Goal: Task Accomplishment & Management: Complete application form

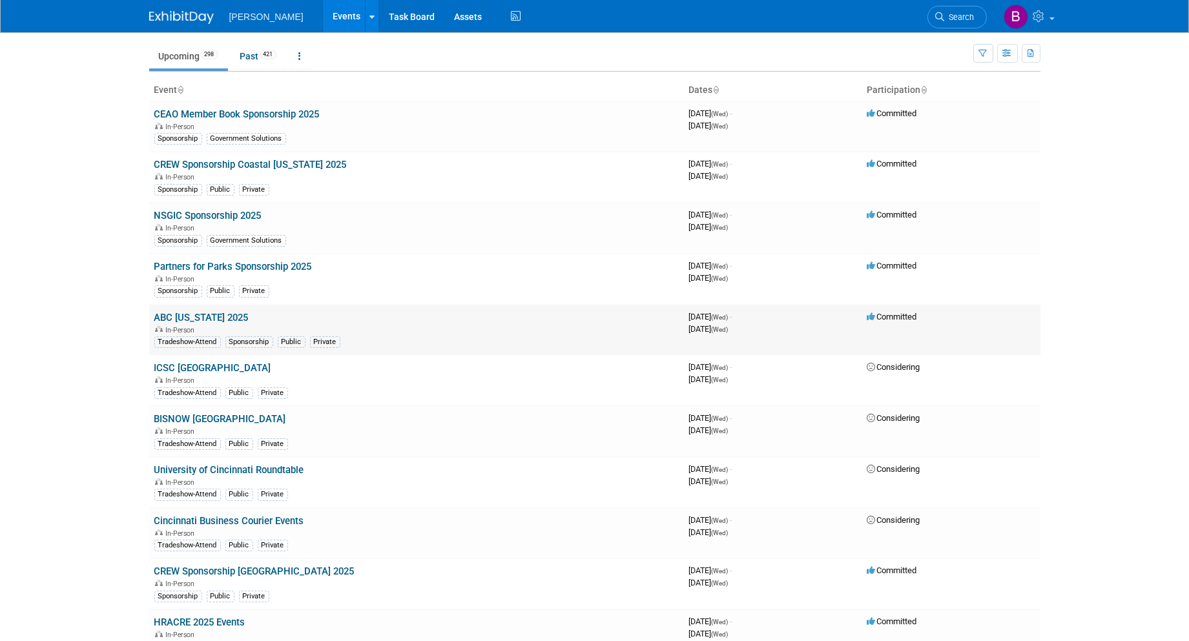
scroll to position [72, 0]
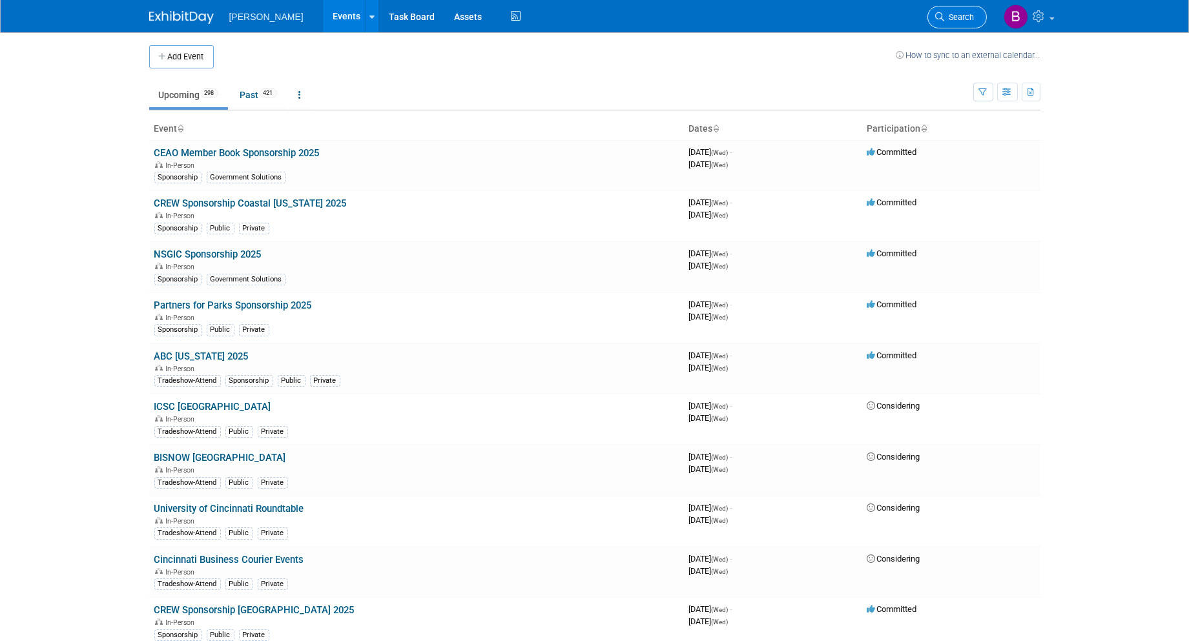
click at [970, 10] on link "Search" at bounding box center [957, 17] width 59 height 23
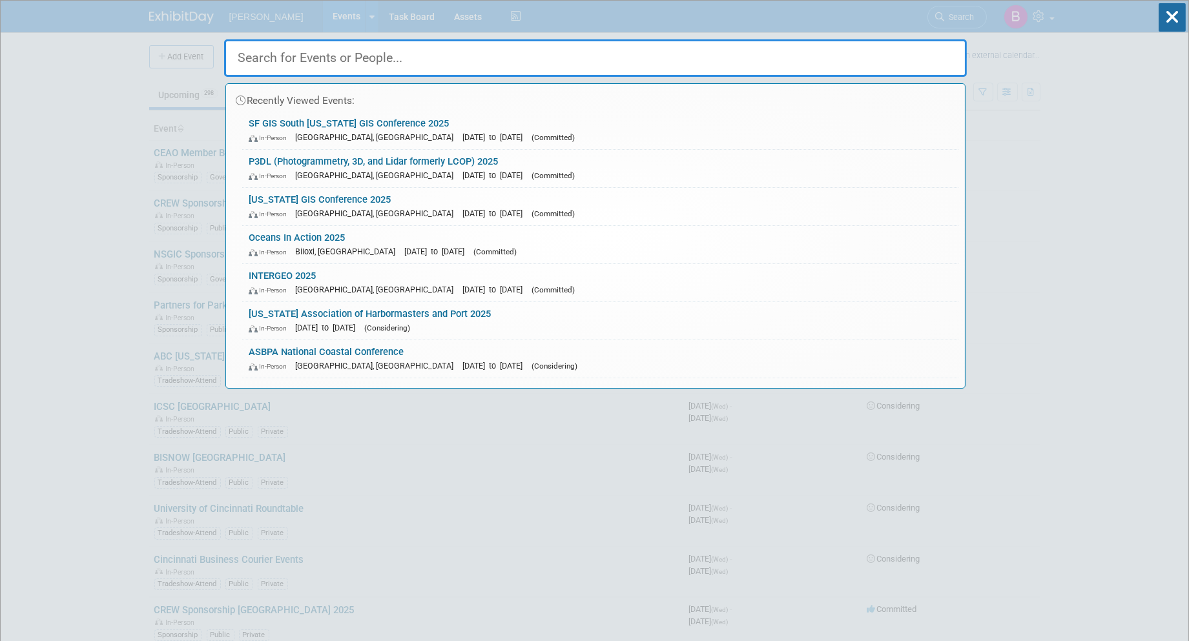
click at [714, 67] on input "text" at bounding box center [595, 57] width 743 height 37
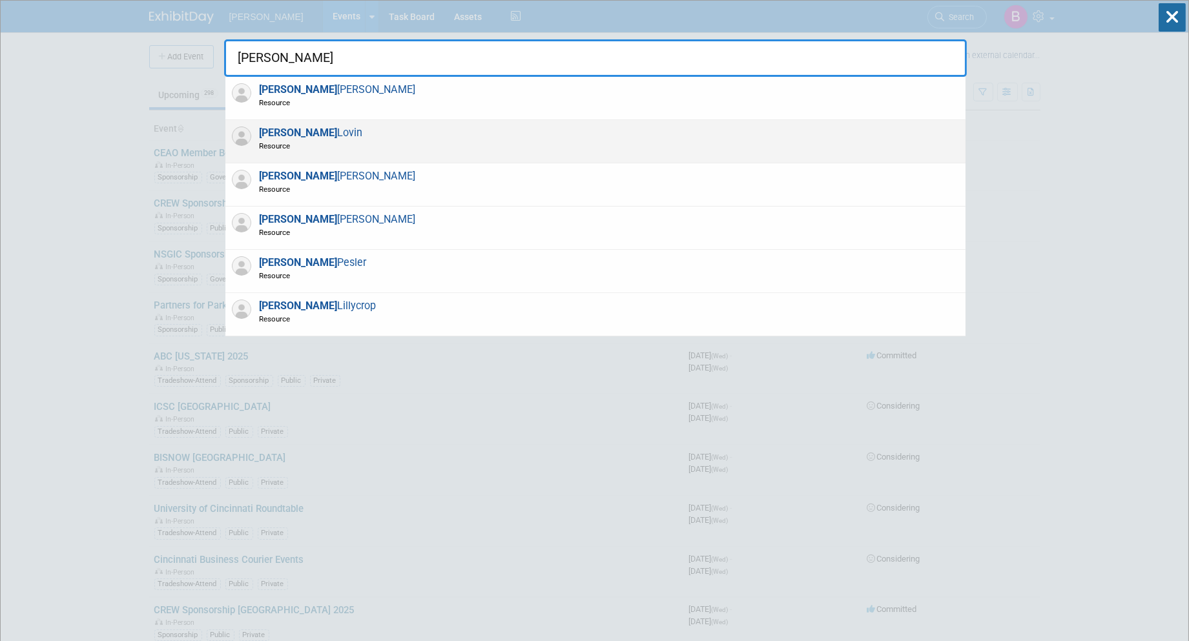
type input "jeff"
click at [472, 134] on div "Jeff Lovin Resource" at bounding box center [595, 141] width 740 height 43
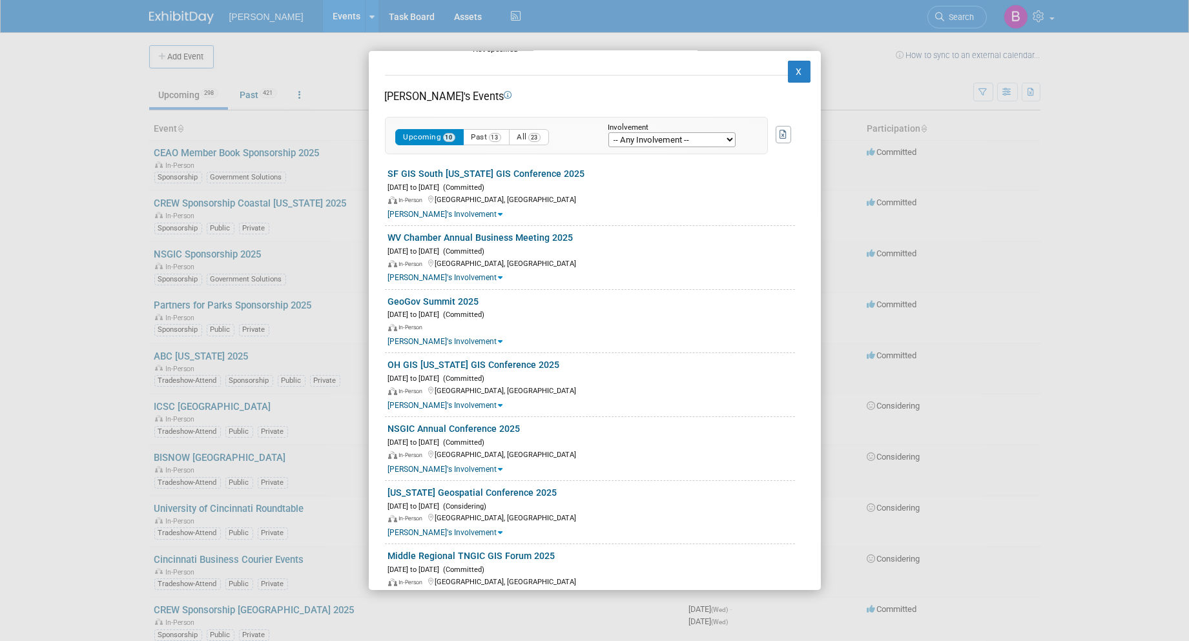
scroll to position [390, 0]
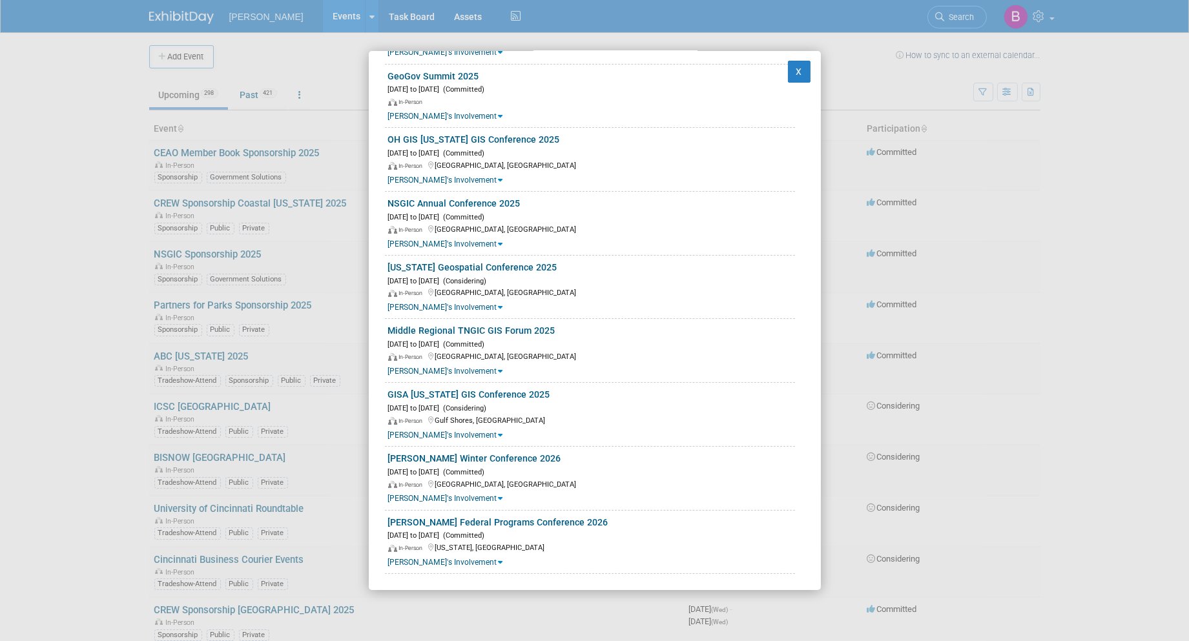
click at [242, 211] on div "Jeff Lovin Resource Email Not specified Phone Number 937.609.5627 Organization …" at bounding box center [594, 320] width 1189 height 641
click at [794, 68] on button "X" at bounding box center [799, 72] width 23 height 22
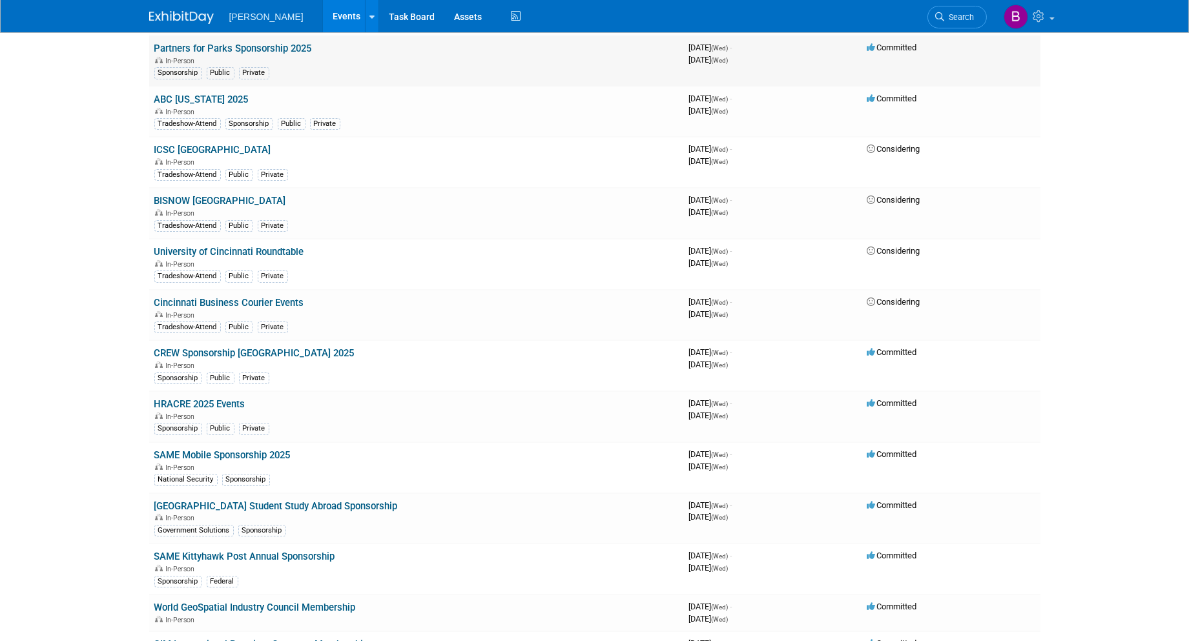
scroll to position [0, 0]
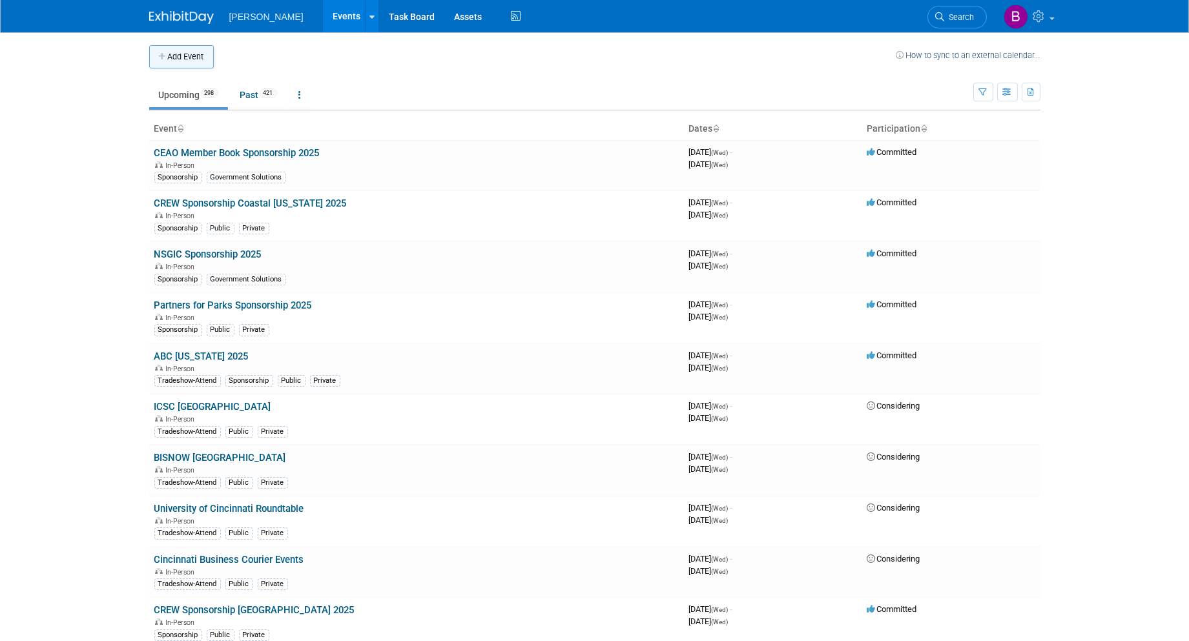
click at [200, 60] on button "Add Event" at bounding box center [181, 56] width 65 height 23
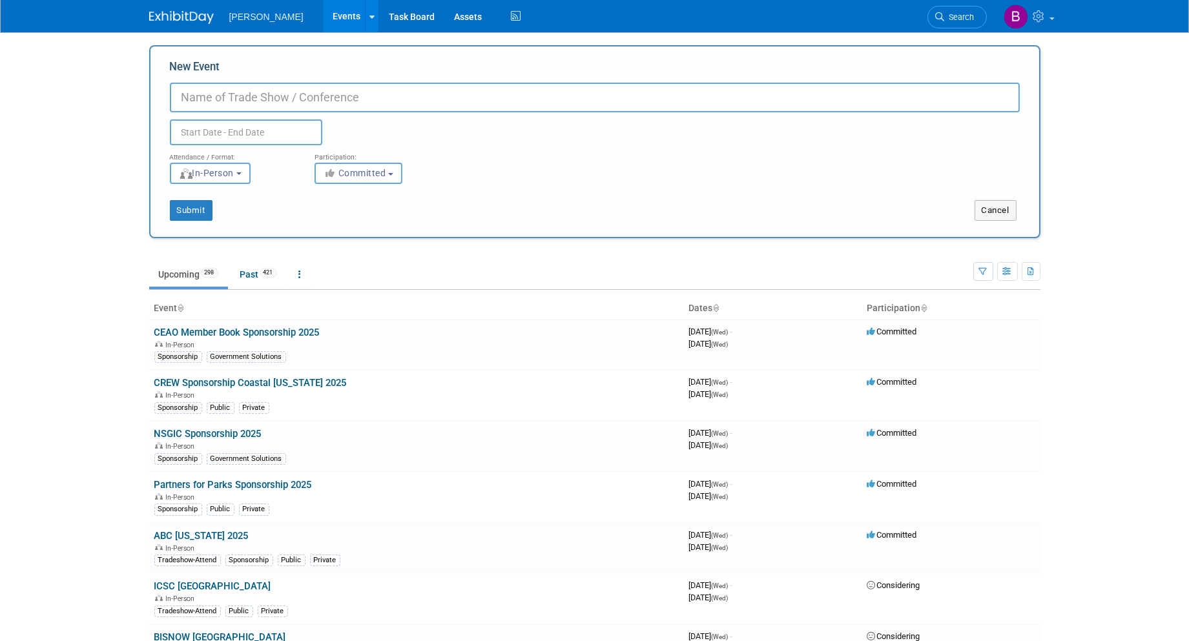
drag, startPoint x: 437, startPoint y: 110, endPoint x: 431, endPoint y: 105, distance: 7.8
click at [436, 109] on input "New Event" at bounding box center [595, 98] width 850 height 30
paste input "Association of Indiana Counties 2025 Conferenc"
click at [355, 92] on input "Association of Indiana Counties 2025 Conferenc" at bounding box center [595, 98] width 850 height 30
drag, startPoint x: 349, startPoint y: 92, endPoint x: 440, endPoint y: 114, distance: 93.1
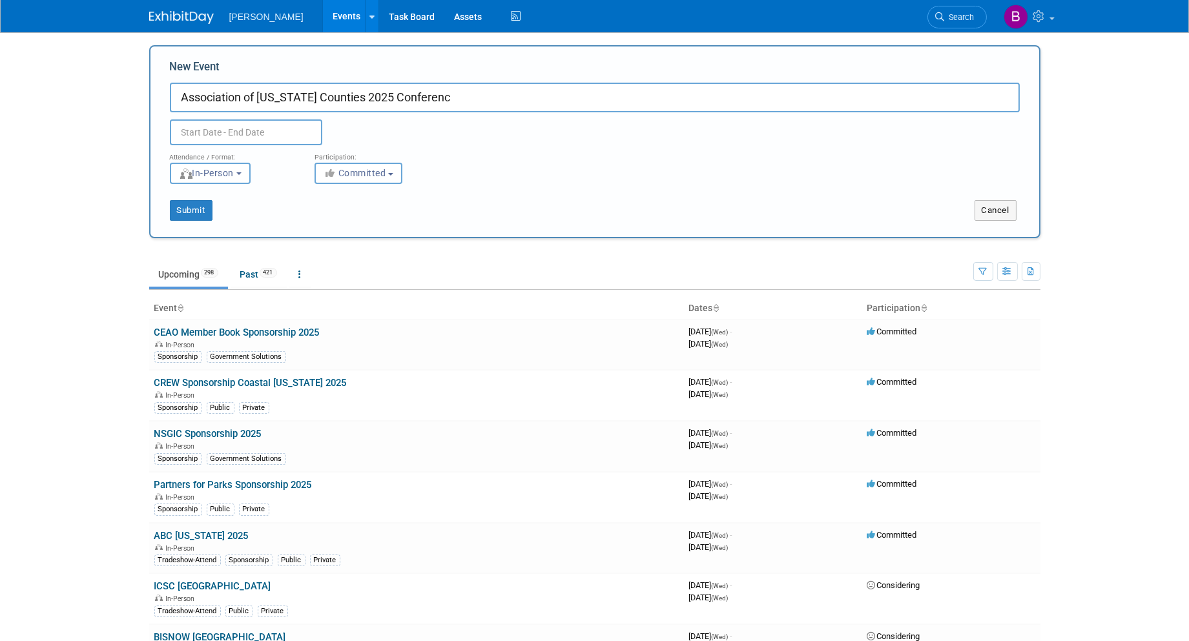
click at [441, 112] on div "New Event Association of Indiana Counties 2025 Conferenc Duplicate Event Warning" at bounding box center [595, 102] width 850 height 86
click at [346, 95] on input "Association of Indiana Counties Conference 2025" at bounding box center [595, 98] width 850 height 30
type input "Association of [US_STATE] Counties Annual Conference 2025"
click at [292, 126] on input "text" at bounding box center [246, 132] width 152 height 26
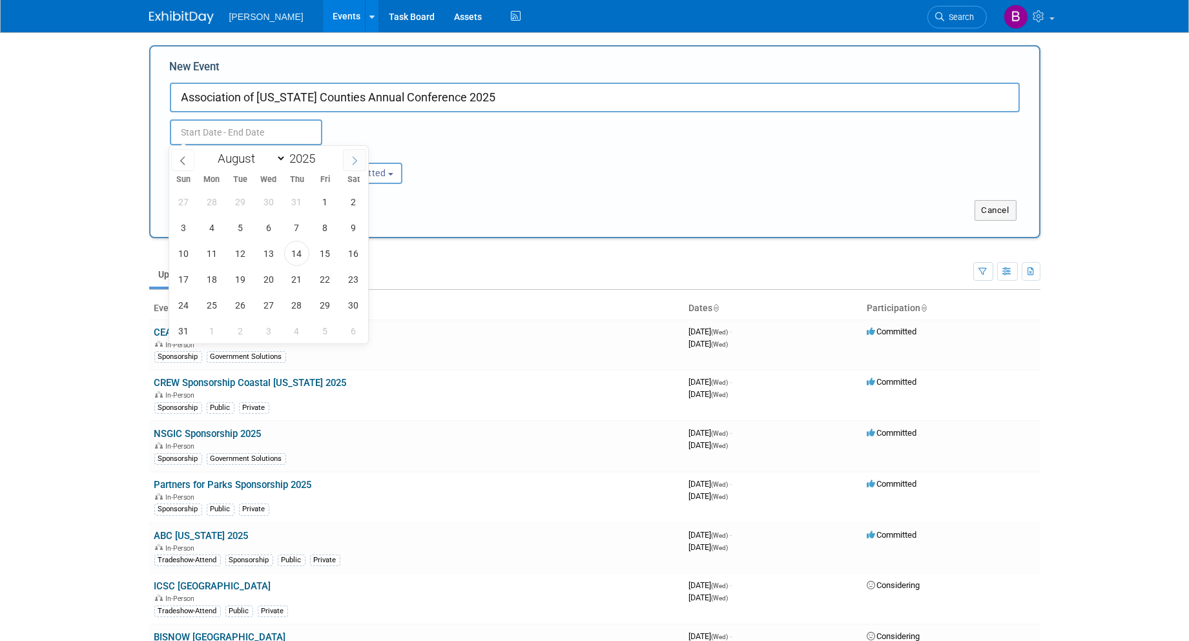
click at [358, 156] on span at bounding box center [354, 160] width 23 height 22
click at [183, 163] on icon at bounding box center [182, 160] width 9 height 9
select select "8"
click at [211, 314] on span "29" at bounding box center [211, 305] width 25 height 25
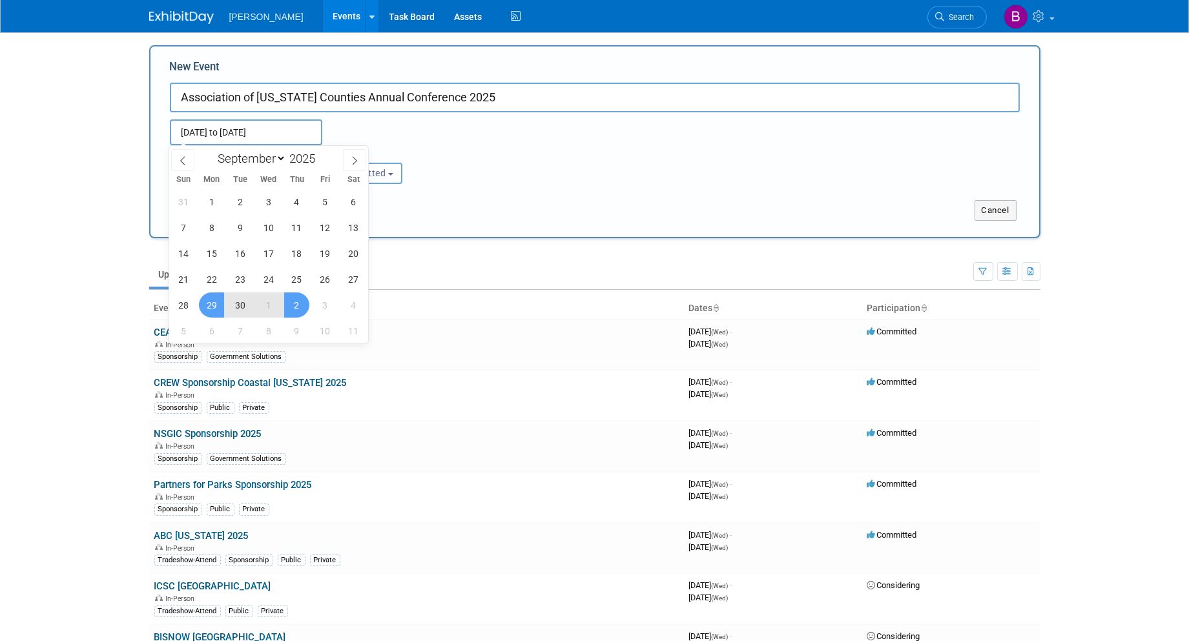
click at [293, 304] on span "2" at bounding box center [296, 305] width 25 height 25
type input "[DATE] to [DATE]"
click at [481, 165] on div "Attendance / Format: <img src="https://www.exhibitday.com/Images/Format-InPerso…" at bounding box center [594, 164] width 869 height 39
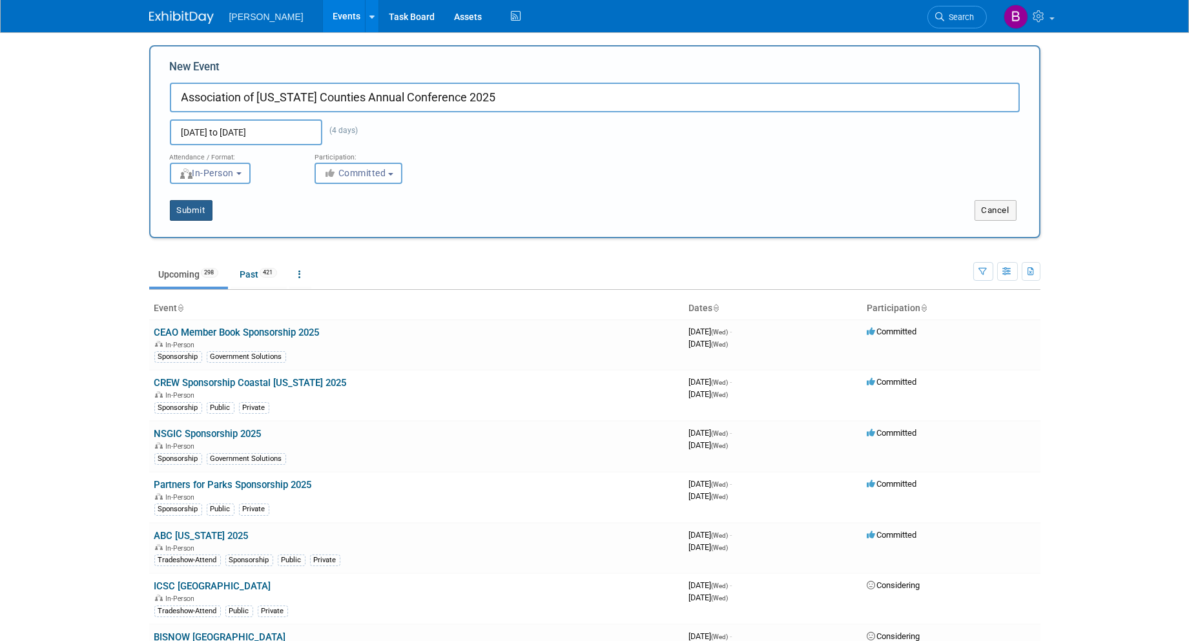
click at [196, 217] on button "Submit" at bounding box center [191, 210] width 43 height 21
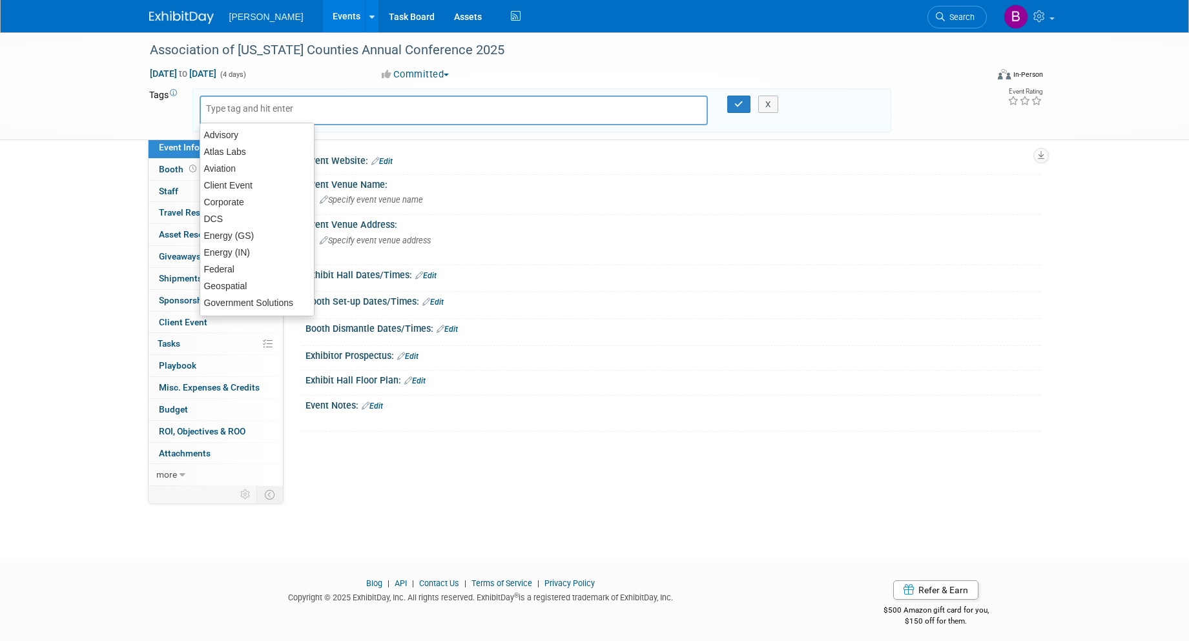
click at [229, 106] on input "text" at bounding box center [257, 108] width 103 height 13
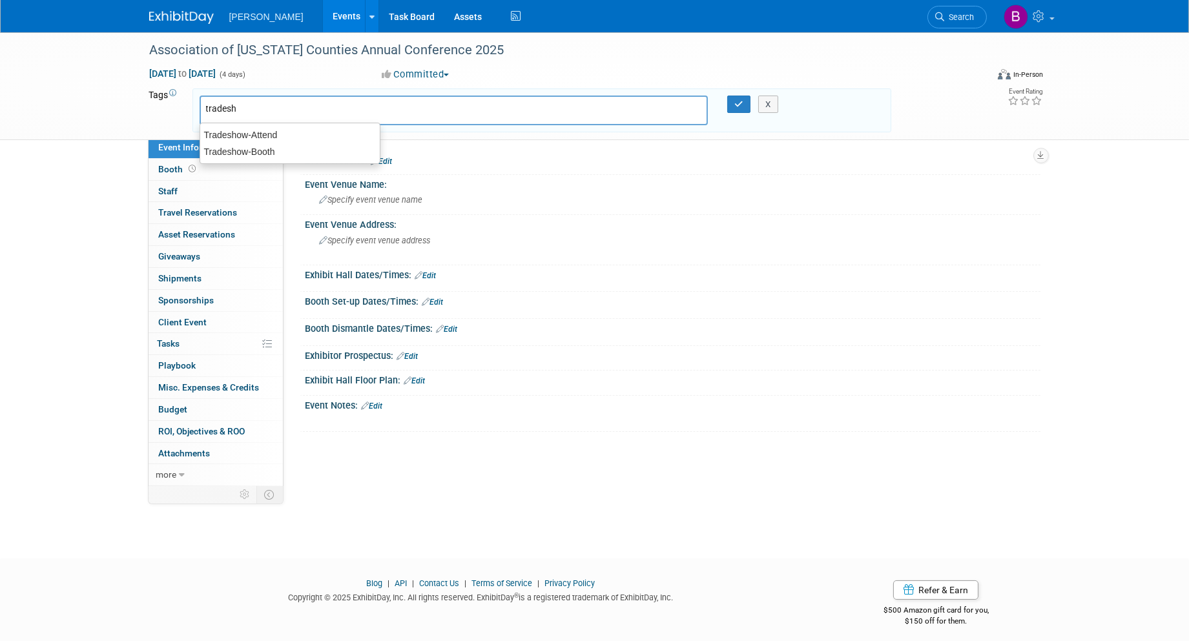
type input "tradesho"
click at [300, 156] on div "Tradeshow-Booth" at bounding box center [290, 152] width 181 height 18
type input "Tradeshow-Booth"
click at [348, 110] on input "text" at bounding box center [396, 112] width 181 height 13
type input "gov"
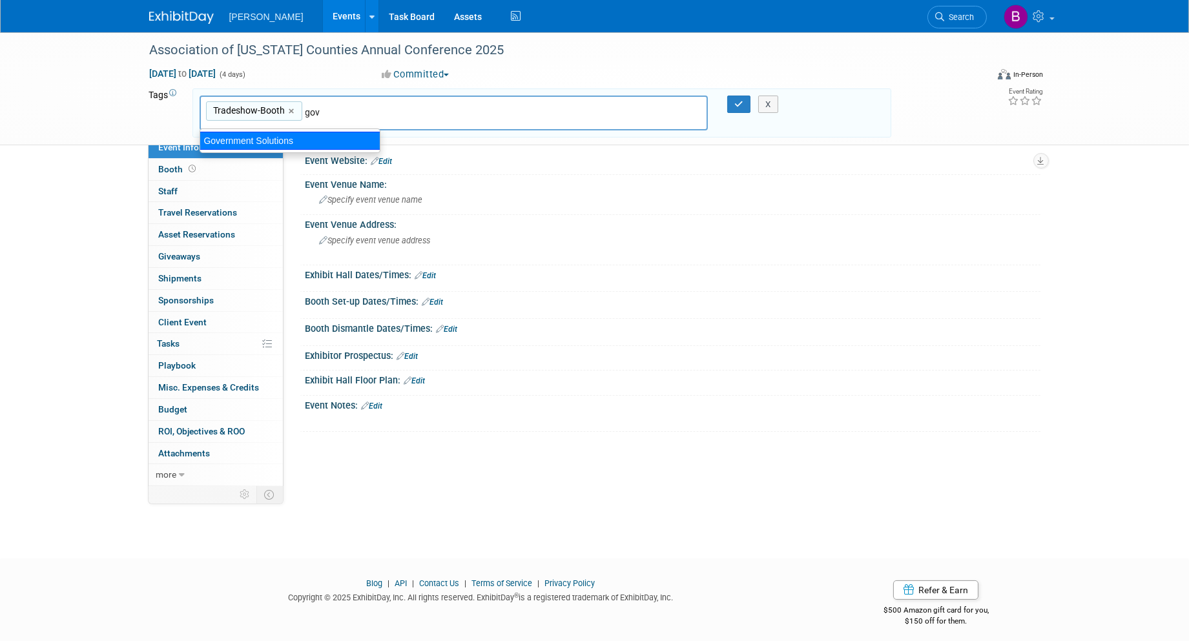
click at [308, 145] on div "Government Solutions" at bounding box center [290, 141] width 181 height 18
type input "Tradeshow-Booth, Government Solutions"
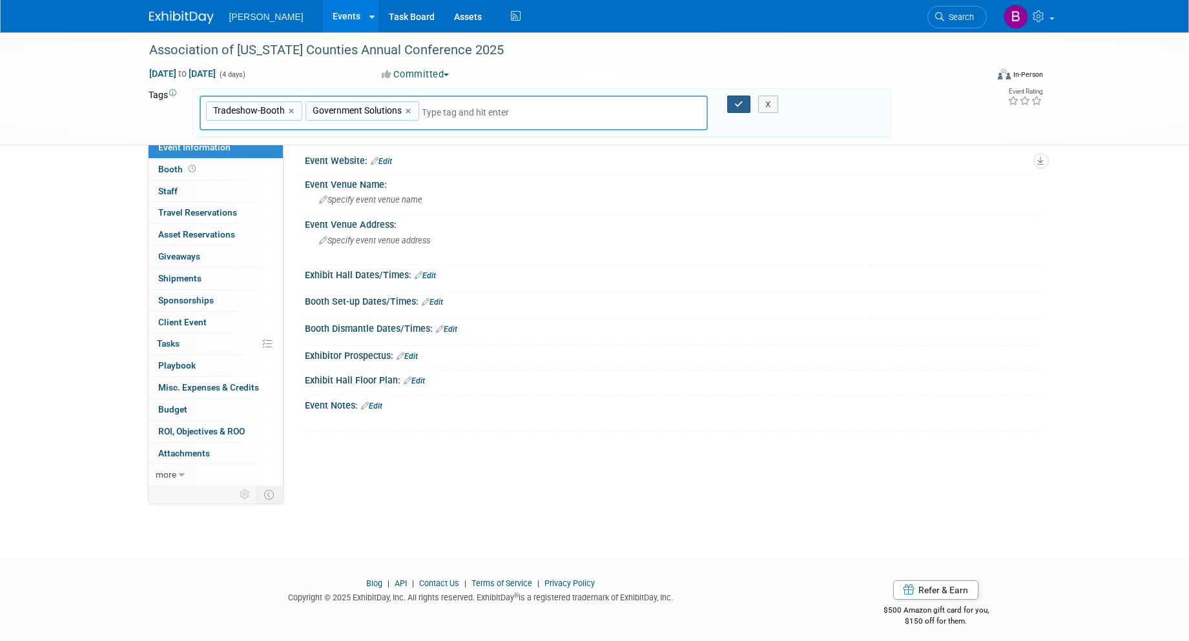
drag, startPoint x: 732, startPoint y: 104, endPoint x: 681, endPoint y: 132, distance: 58.7
click at [732, 103] on button "button" at bounding box center [738, 105] width 23 height 18
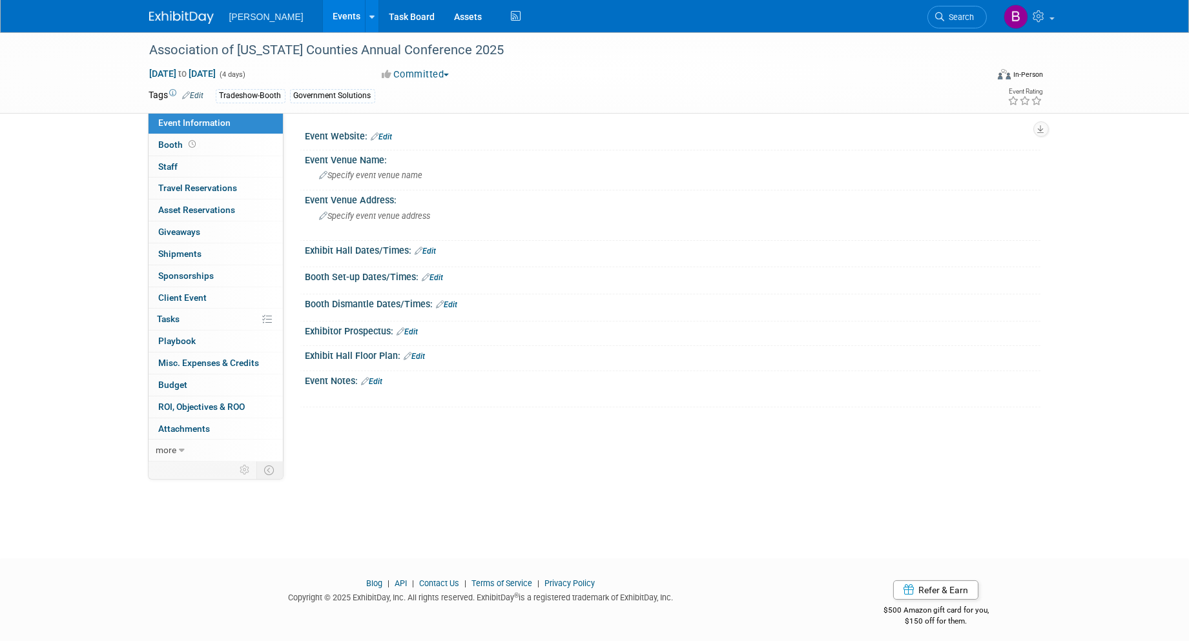
click at [382, 138] on link "Edit" at bounding box center [381, 136] width 21 height 9
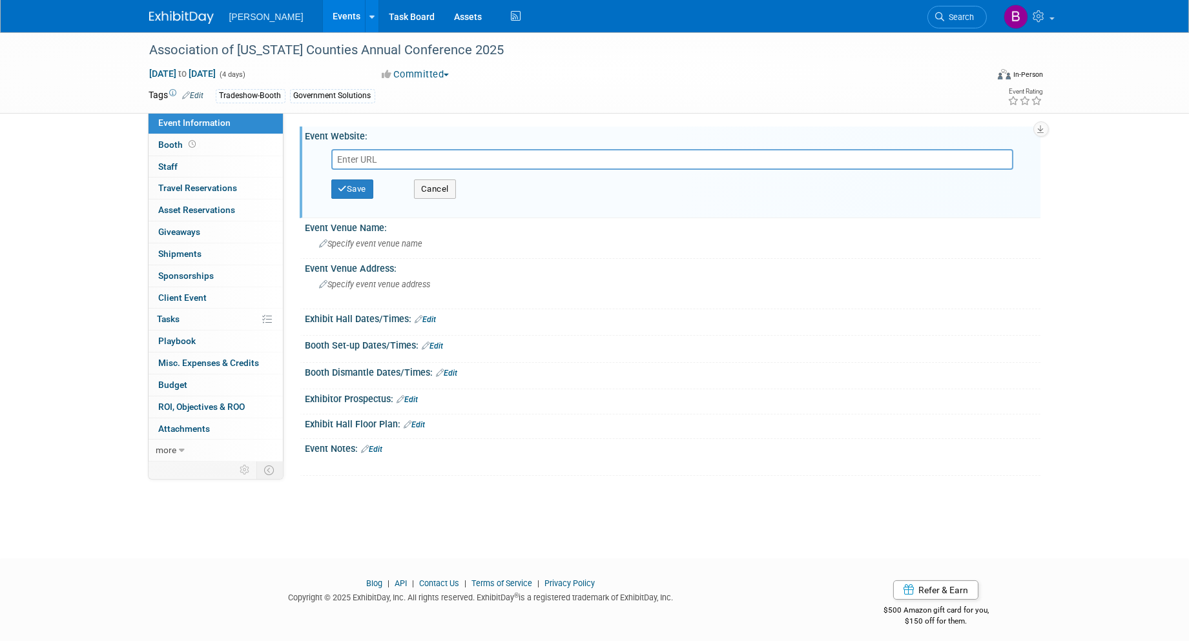
click at [381, 163] on input "text" at bounding box center [672, 159] width 682 height 21
type input "[URL][DOMAIN_NAME]"
click at [365, 185] on button "Save" at bounding box center [352, 189] width 43 height 19
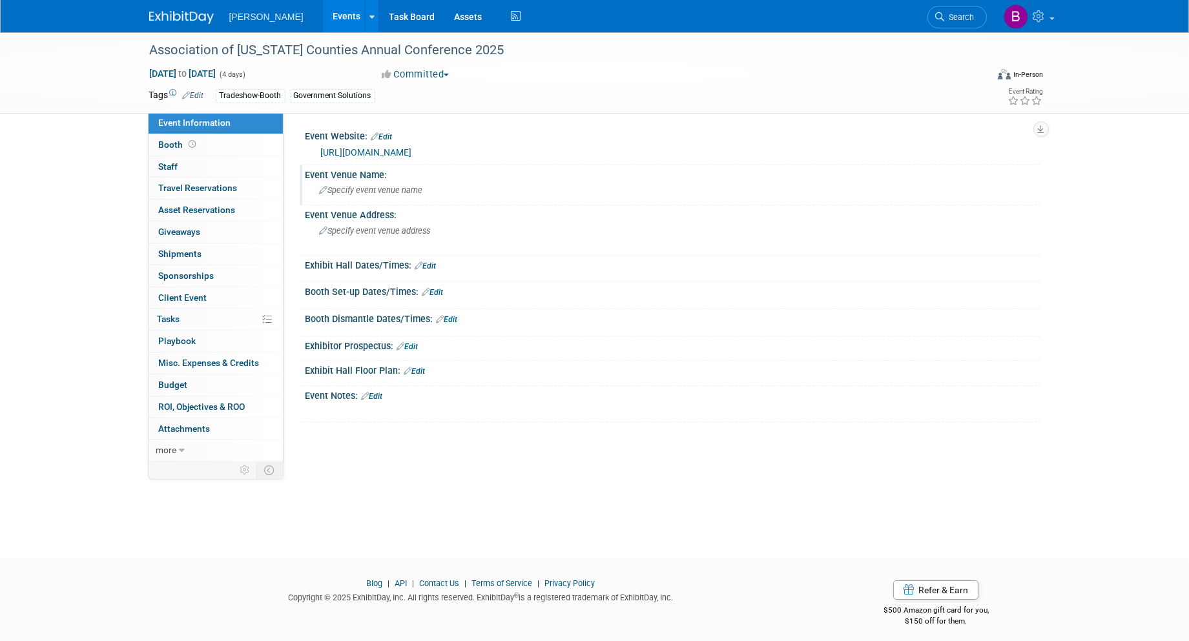
click at [351, 202] on div "Event Venue Name: Specify event venue name" at bounding box center [670, 185] width 741 height 41
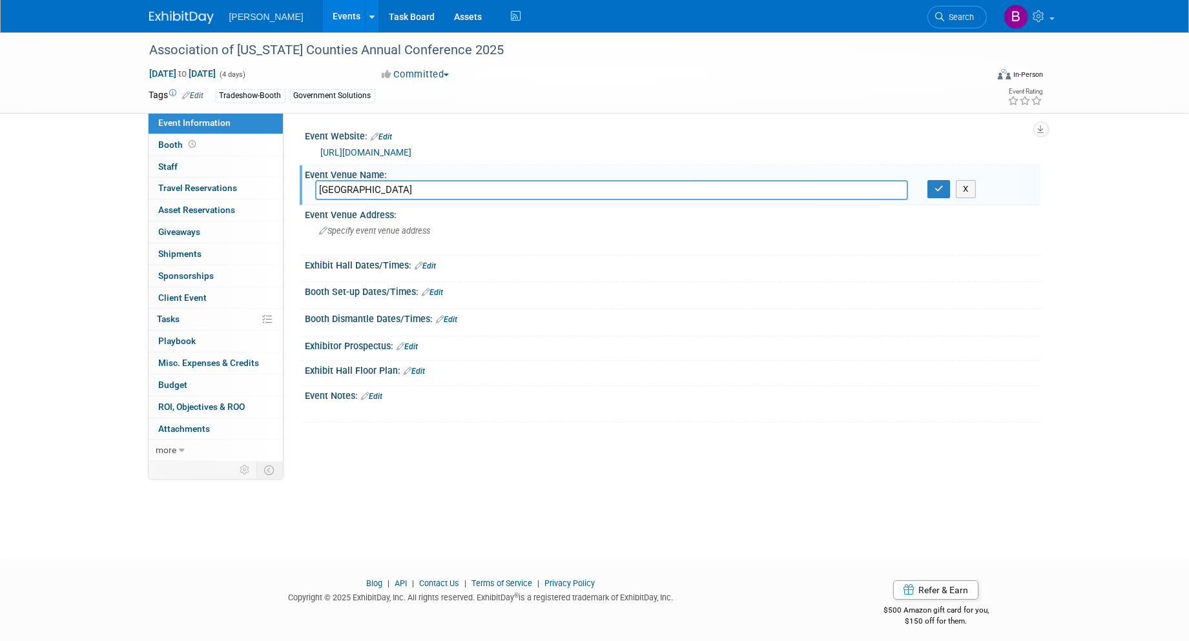
type input "[GEOGRAPHIC_DATA]"
click at [367, 256] on div "Exhibit Hall Dates/Times: Edit" at bounding box center [673, 264] width 735 height 17
click at [358, 239] on div "Specify event venue address" at bounding box center [458, 236] width 287 height 30
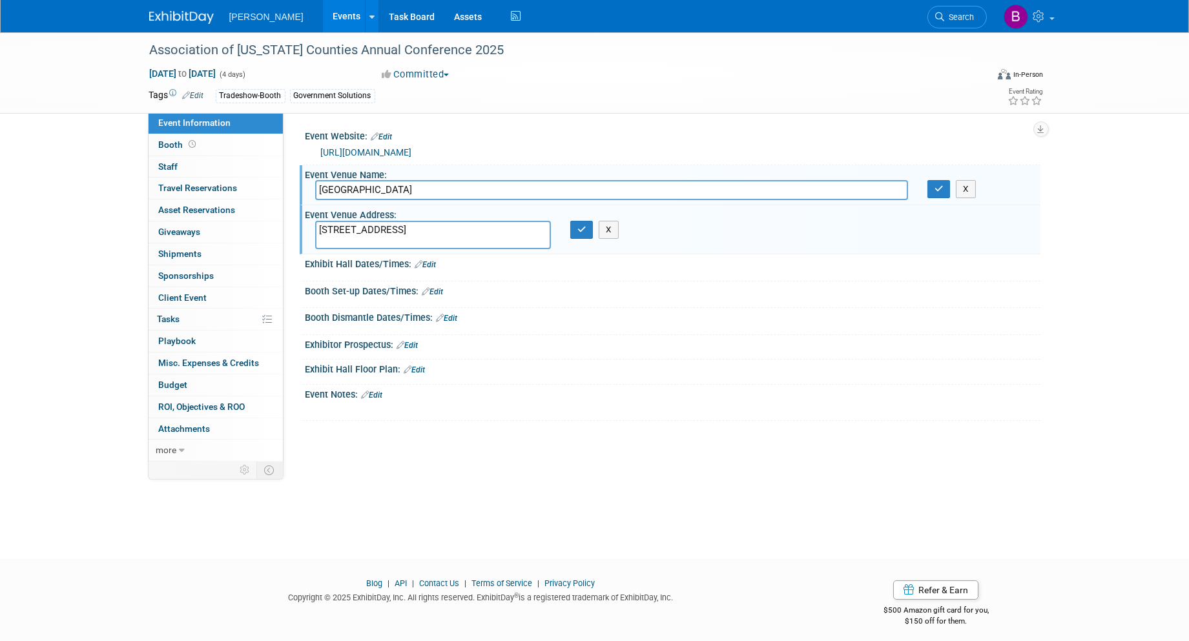
drag, startPoint x: 530, startPoint y: 229, endPoint x: 485, endPoint y: 236, distance: 45.1
click at [485, 236] on textarea "[STREET_ADDRESS]" at bounding box center [433, 235] width 236 height 28
type textarea "[STREET_ADDRESS]"
click at [571, 234] on div "X" at bounding box center [586, 230] width 51 height 18
click at [572, 230] on button "button" at bounding box center [581, 230] width 23 height 18
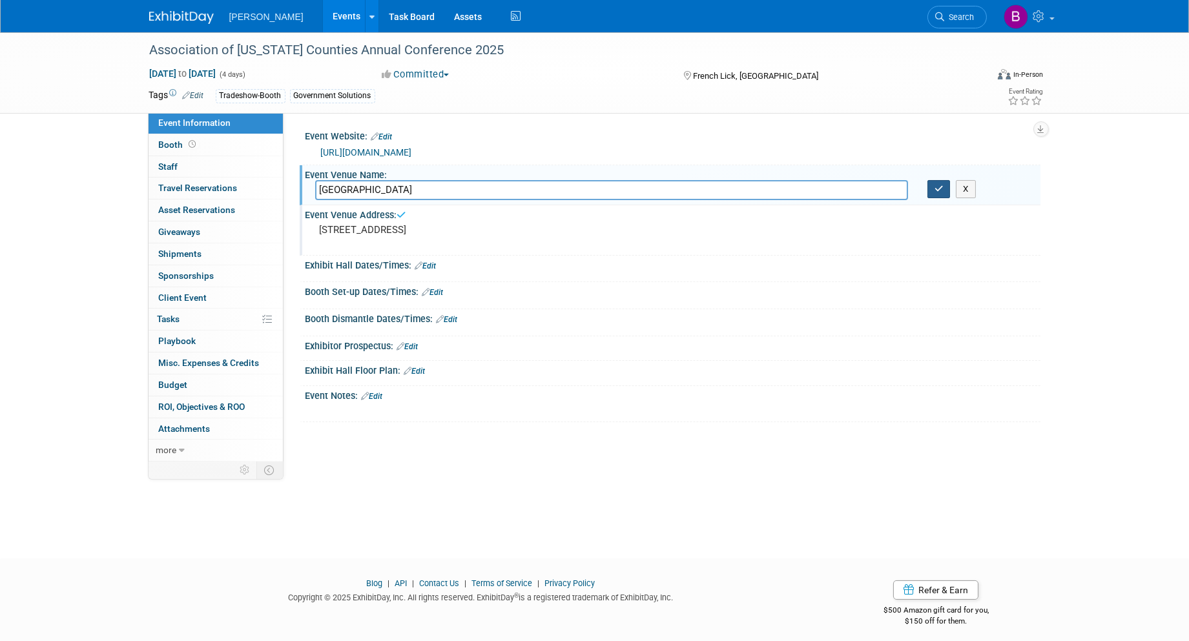
click at [946, 186] on button "button" at bounding box center [939, 189] width 23 height 18
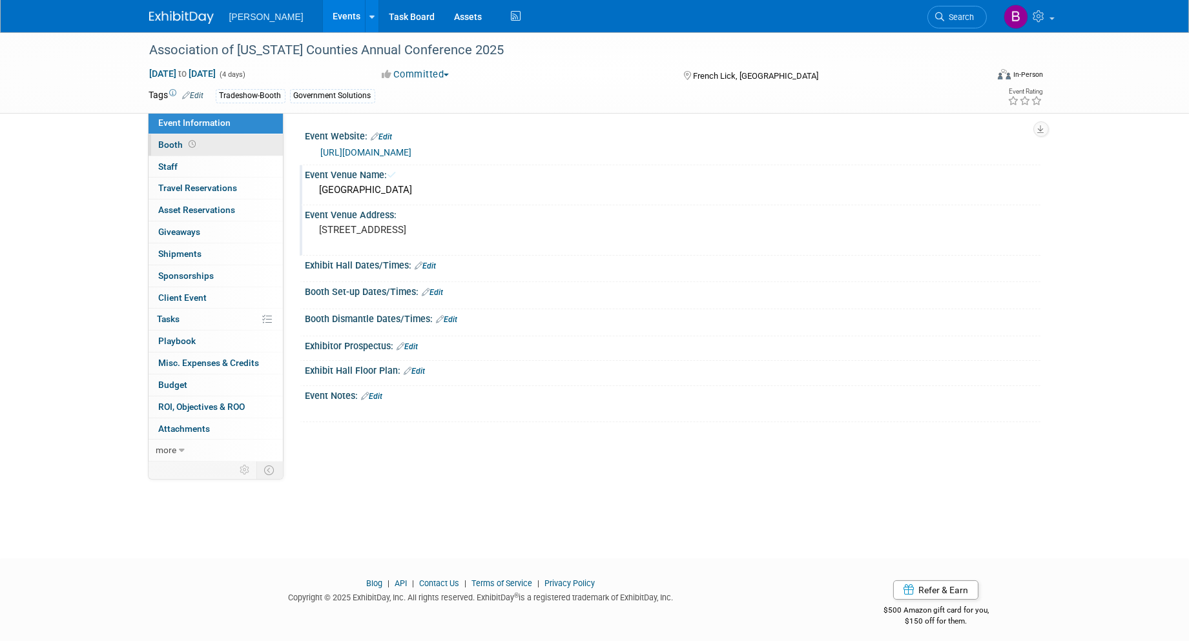
click at [205, 143] on link "Booth" at bounding box center [216, 144] width 134 height 21
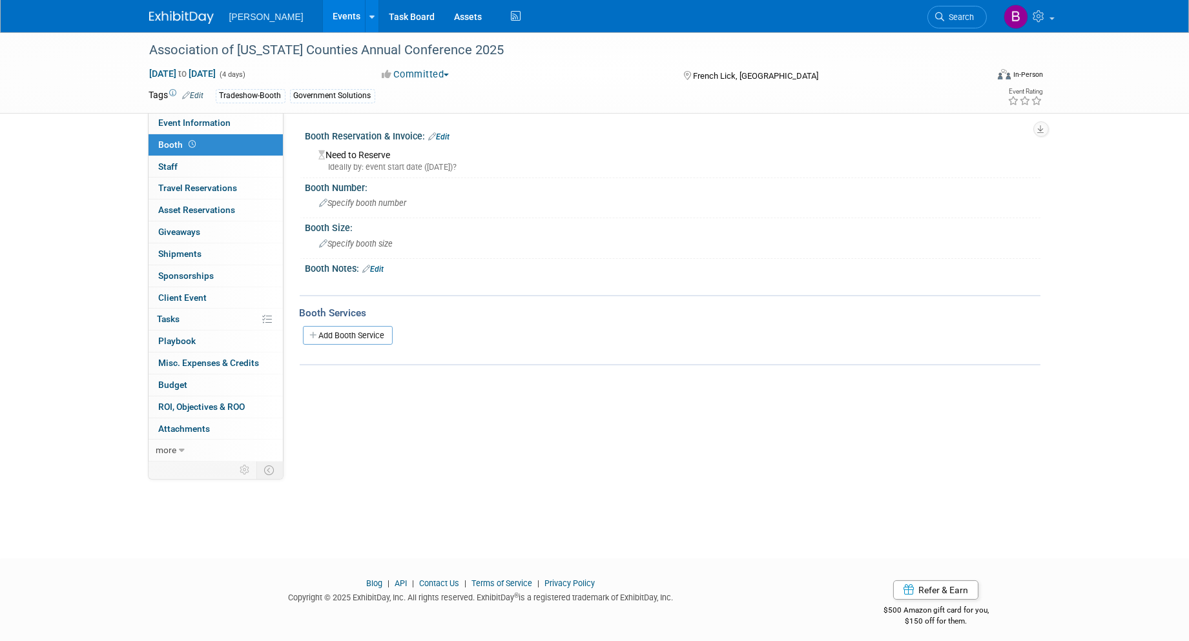
click at [487, 121] on div "Event Website: Edit [URL][DOMAIN_NAME] [URL][DOMAIN_NAME] Save Cancel Event Ven…" at bounding box center [662, 287] width 757 height 351
click at [447, 131] on div "Booth Reservation & Invoice: Edit" at bounding box center [673, 135] width 735 height 17
click at [447, 134] on link "Edit" at bounding box center [439, 136] width 21 height 9
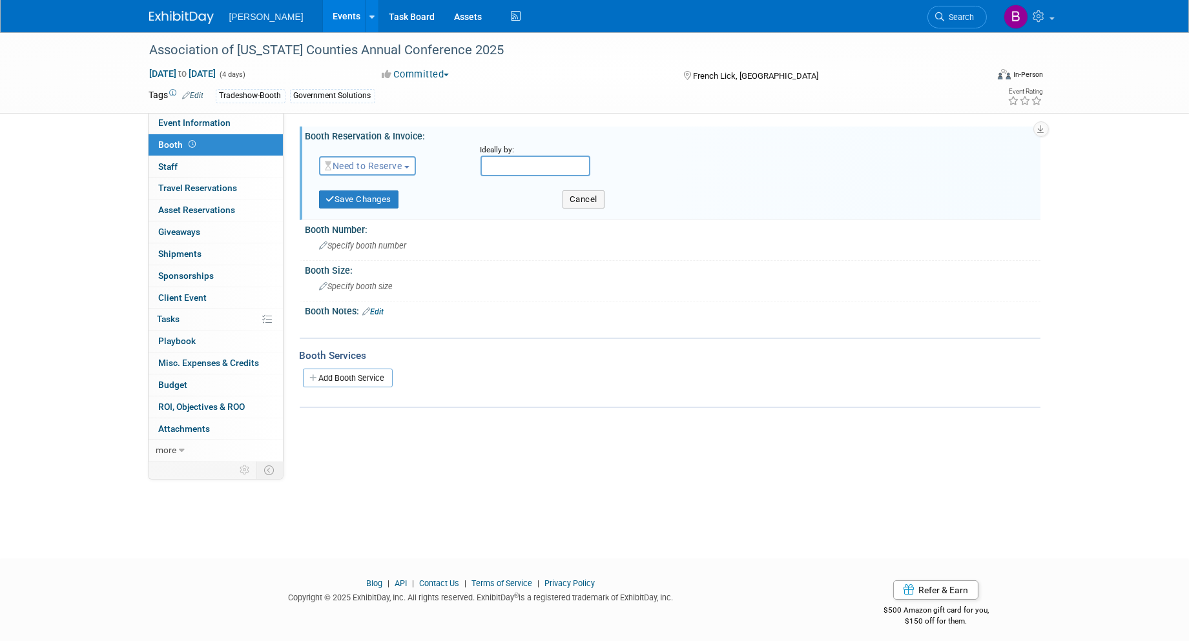
click at [391, 170] on span "Need to Reserve" at bounding box center [364, 166] width 77 height 10
drag, startPoint x: 384, startPoint y: 183, endPoint x: 486, endPoint y: 165, distance: 103.0
click at [385, 183] on link "Need to Reserve" at bounding box center [389, 188] width 138 height 18
click at [363, 169] on link "Need to Reserve" at bounding box center [366, 166] width 80 height 10
click at [377, 582] on link "Blog" at bounding box center [374, 584] width 16 height 10
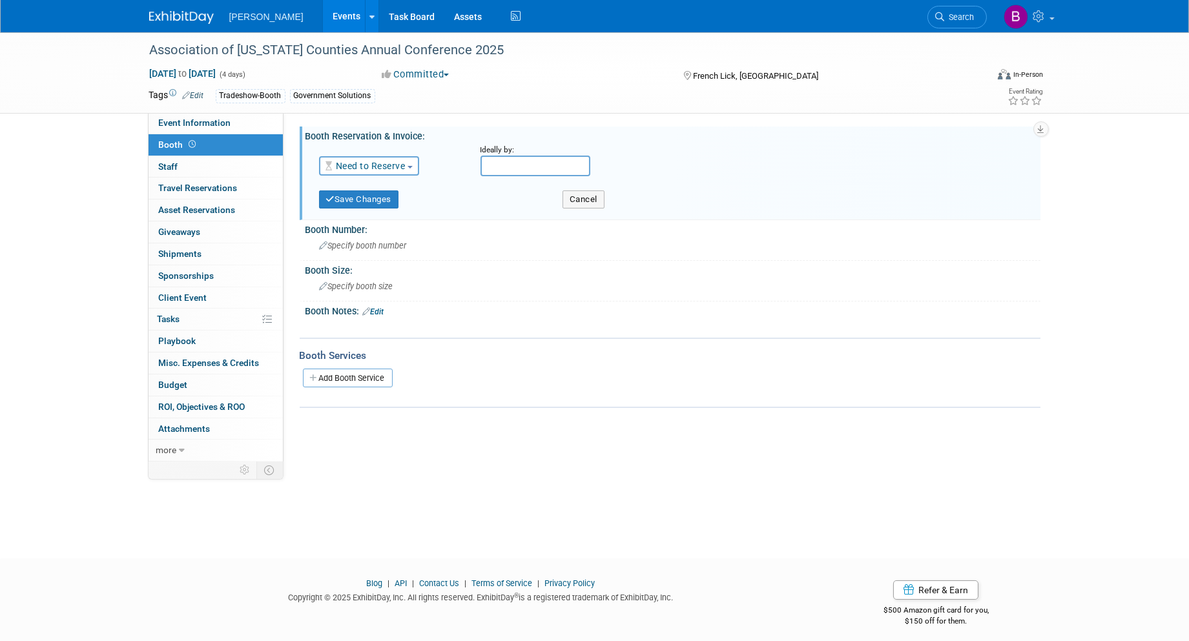
click at [437, 417] on div "Event Website: Edit [URL][DOMAIN_NAME] [URL][DOMAIN_NAME] Save Cancel Event Ven…" at bounding box center [662, 287] width 757 height 351
click at [928, 1] on li "Search" at bounding box center [957, 16] width 59 height 32
click at [940, 10] on link "Search" at bounding box center [957, 17] width 59 height 23
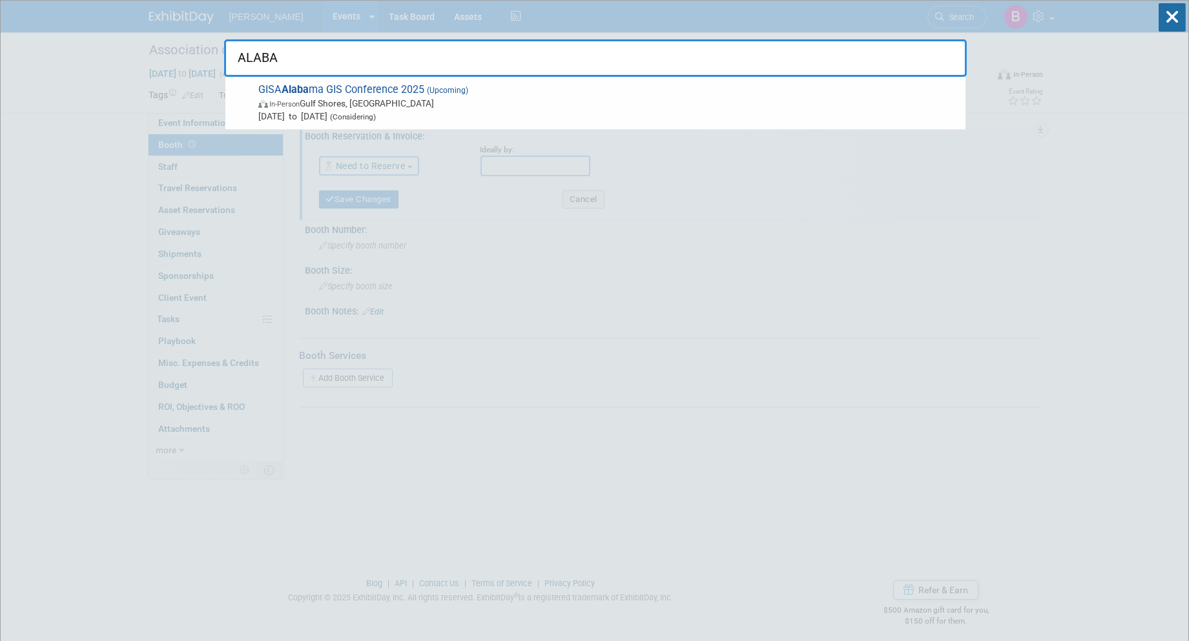
type input "ALABA"
